Goal: Navigation & Orientation: Understand site structure

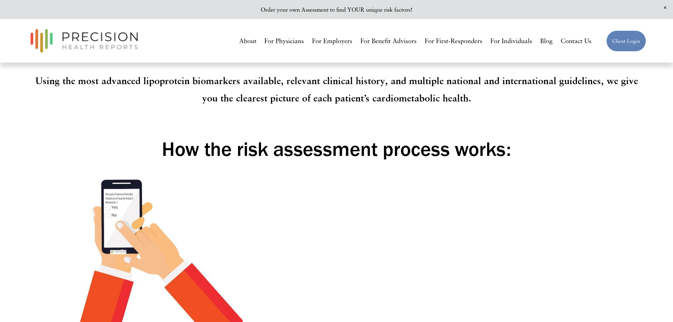
scroll to position [1060, 0]
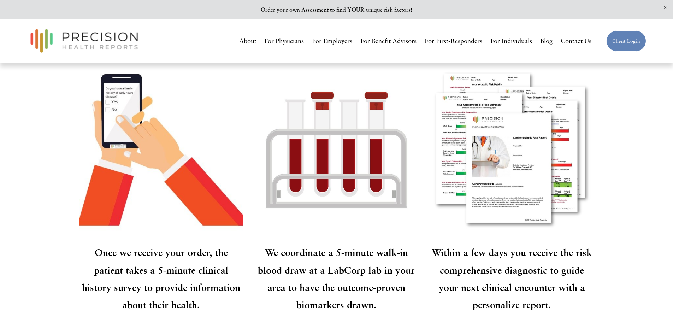
click at [496, 177] on div at bounding box center [511, 149] width 163 height 163
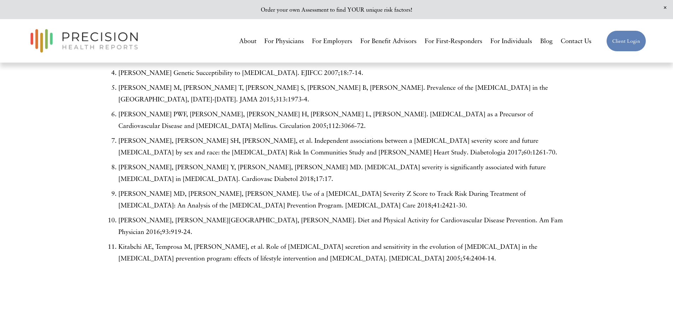
scroll to position [2050, 0]
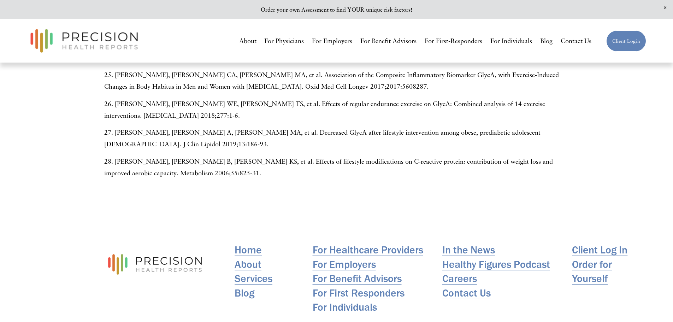
scroll to position [3182, 0]
click at [280, 41] on link "For Physicians" at bounding box center [284, 41] width 40 height 13
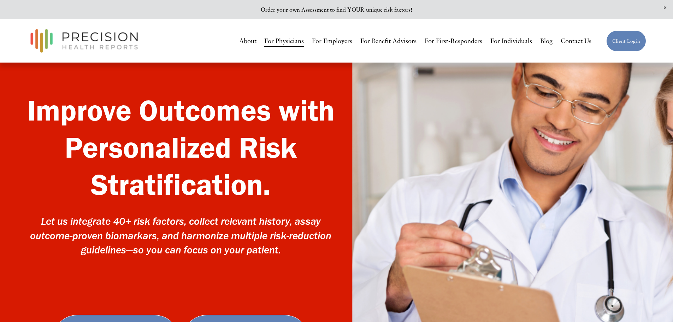
click at [518, 42] on link "For Individuals" at bounding box center [512, 41] width 42 height 13
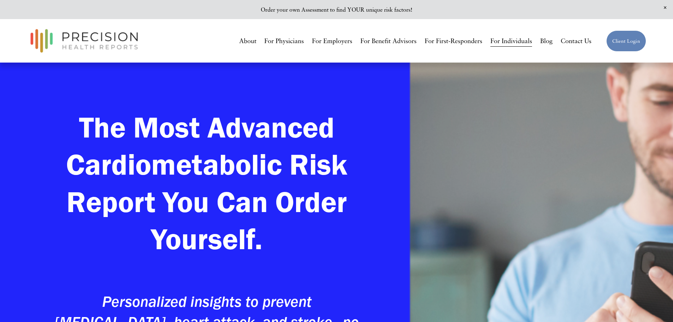
click at [245, 40] on link "About" at bounding box center [247, 41] width 17 height 13
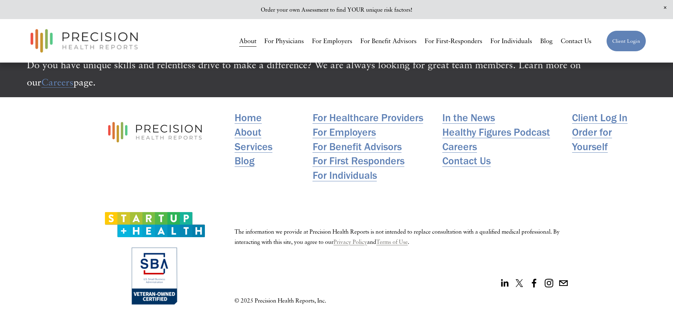
scroll to position [1772, 0]
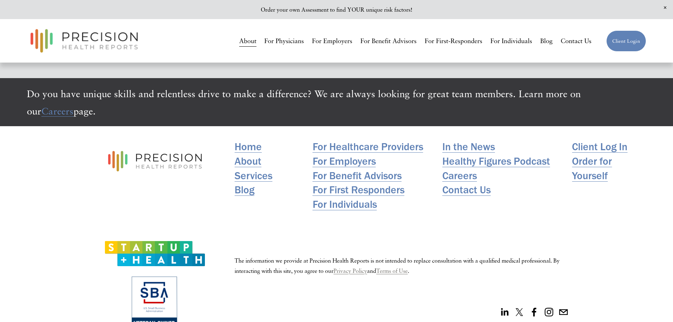
click at [470, 182] on link "Careers" at bounding box center [459, 176] width 35 height 14
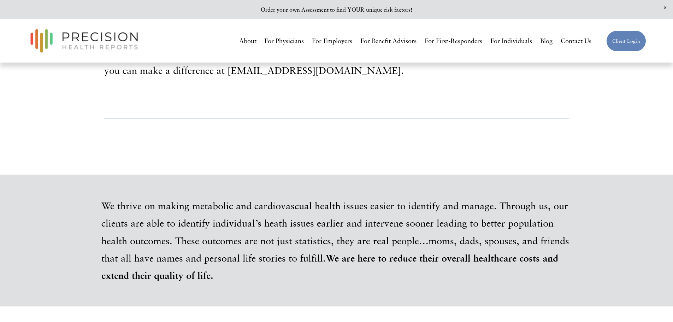
scroll to position [258, 0]
